Goal: Task Accomplishment & Management: Manage account settings

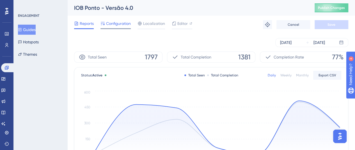
click at [122, 23] on span "Configuration" at bounding box center [118, 23] width 25 height 7
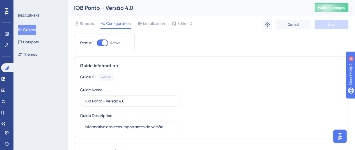
drag, startPoint x: 99, startPoint y: 44, endPoint x: 129, endPoint y: 52, distance: 31.9
click at [97, 43] on div at bounding box center [102, 43] width 11 height 7
click at [97, 43] on input "Active" at bounding box center [97, 43] width 0 height 0
checkbox input "false"
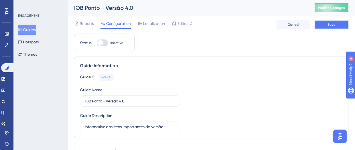
click at [327, 27] on button "Save" at bounding box center [332, 24] width 34 height 9
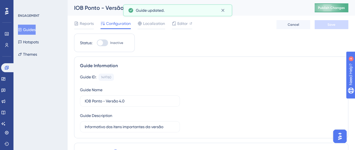
click at [335, 6] on span "Publish Changes" at bounding box center [331, 8] width 27 height 4
click at [222, 11] on icon at bounding box center [223, 11] width 6 height 6
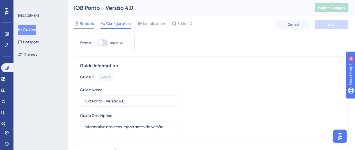
click at [85, 22] on span "Reports" at bounding box center [87, 23] width 14 height 7
